Goal: Complete application form: Complete application form

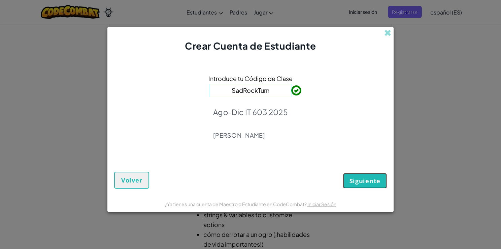
click at [363, 177] on span "Siguiente" at bounding box center [365, 180] width 31 height 8
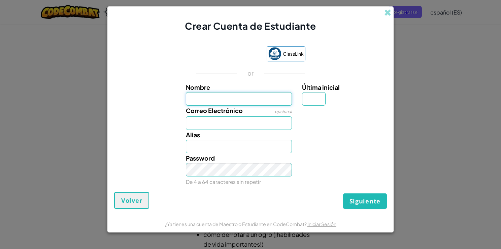
click at [239, 100] on input "Nombre" at bounding box center [239, 98] width 106 height 13
type input "Santiago"
type input "v"
type input "[EMAIL_ADDRESS][DOMAIN_NAME]"
type input "[PERSON_NAME]"
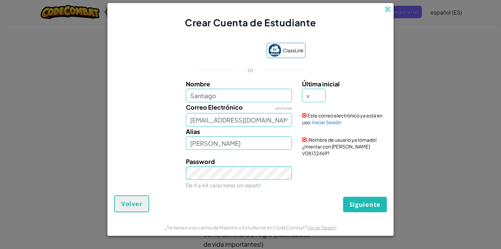
click at [357, 190] on div "ClassLink or Nombre Santiago Última inicial v Correo Electrónico opcional [EMAI…" at bounding box center [250, 115] width 273 height 159
click at [246, 102] on input "Santiago" at bounding box center [239, 95] width 106 height 13
type input "Santiago"
type input "SantiagoV"
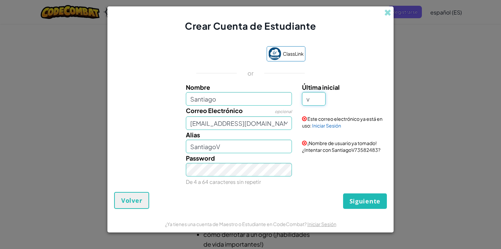
click at [315, 104] on input "v" at bounding box center [314, 98] width 24 height 13
click at [135, 211] on form "ClassLink or Nombre Santiago Última inicial v Correo Electrónico opcional [EMAI…" at bounding box center [250, 124] width 286 height 183
click at [140, 204] on span "Volver" at bounding box center [131, 200] width 21 height 8
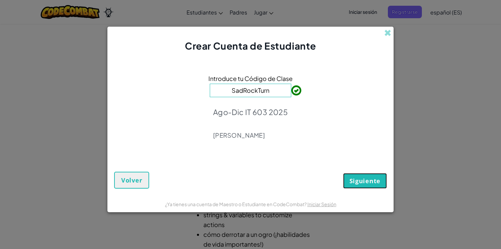
click at [358, 176] on span "Siguiente" at bounding box center [365, 180] width 31 height 8
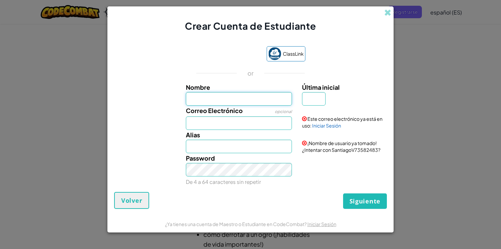
click at [262, 98] on input "Nombre" at bounding box center [239, 98] width 106 height 13
type input "Santiago"
type input "v"
type input "[EMAIL_ADDRESS][DOMAIN_NAME]"
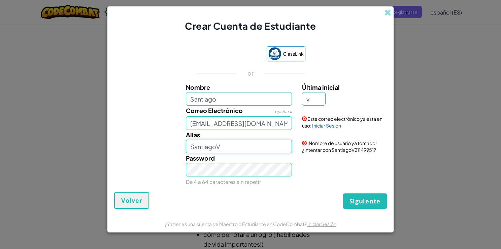
click at [251, 147] on input "SantiagoV" at bounding box center [239, 145] width 106 height 13
type input "S"
click at [256, 103] on input "Santiago" at bounding box center [239, 98] width 106 height 13
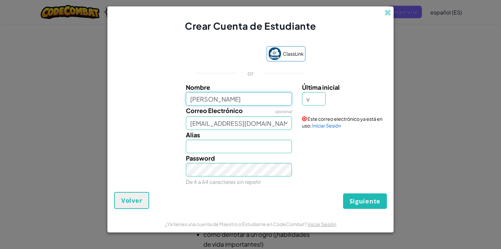
type input "[PERSON_NAME]"
click at [318, 101] on input "v" at bounding box center [314, 98] width 24 height 13
type input "[PERSON_NAME]"
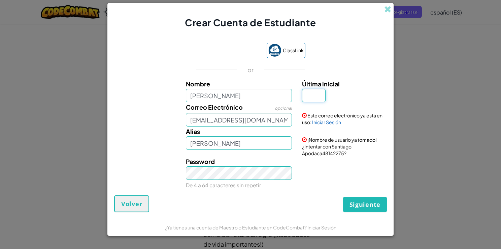
paste input "§"
type input "§"
type input "Santiago Apodaca§"
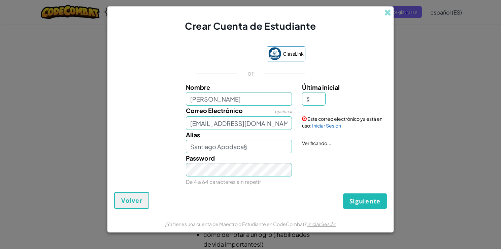
click at [382, 77] on div "ClassLink or Nombre Santiago Apodaca Última inicial § Correo Electrónico opcion…" at bounding box center [250, 115] width 273 height 152
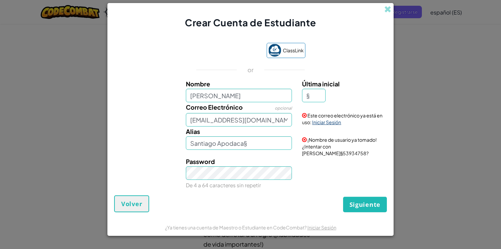
click at [330, 121] on link "Iniciar Sesión" at bounding box center [326, 122] width 29 height 6
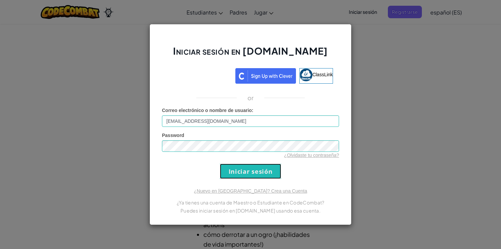
click at [262, 164] on input "Iniciar sesión" at bounding box center [250, 170] width 61 height 15
